Goal: Navigation & Orientation: Find specific page/section

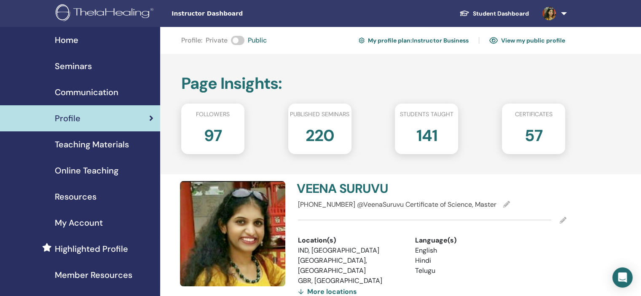
click at [79, 67] on span "Seminars" at bounding box center [73, 66] width 37 height 13
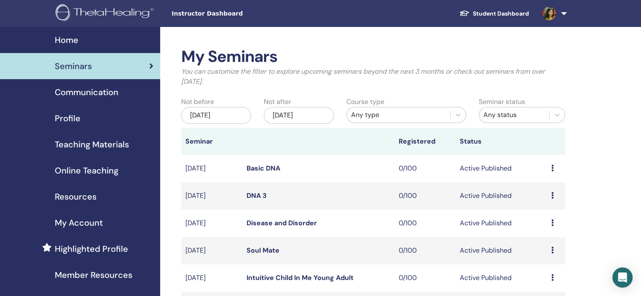
click at [84, 110] on link "Profile" at bounding box center [80, 118] width 160 height 26
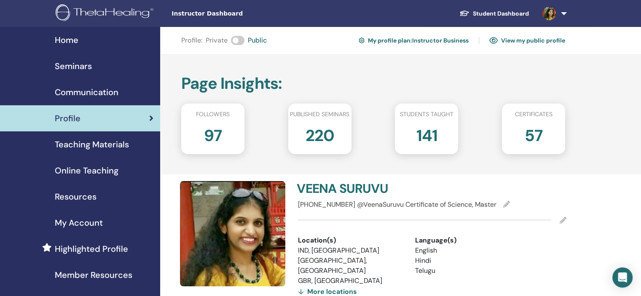
click at [5, 200] on link "Resources" at bounding box center [80, 197] width 160 height 26
